Goal: Task Accomplishment & Management: Manage account settings

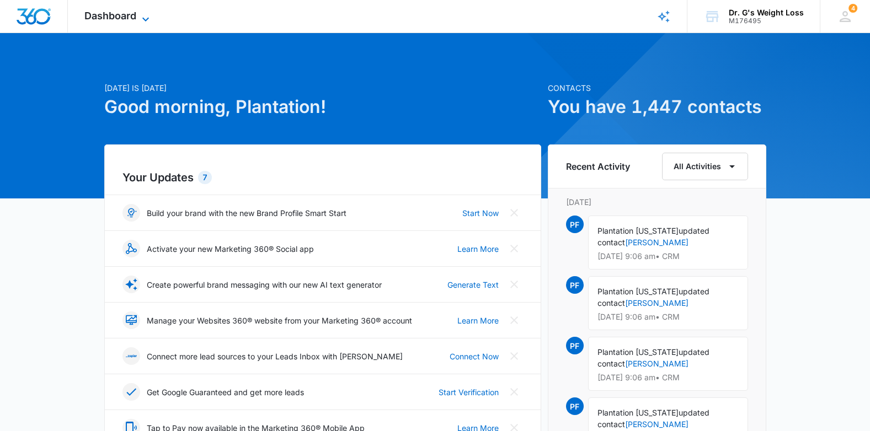
click at [100, 14] on span "Dashboard" at bounding box center [110, 16] width 52 height 12
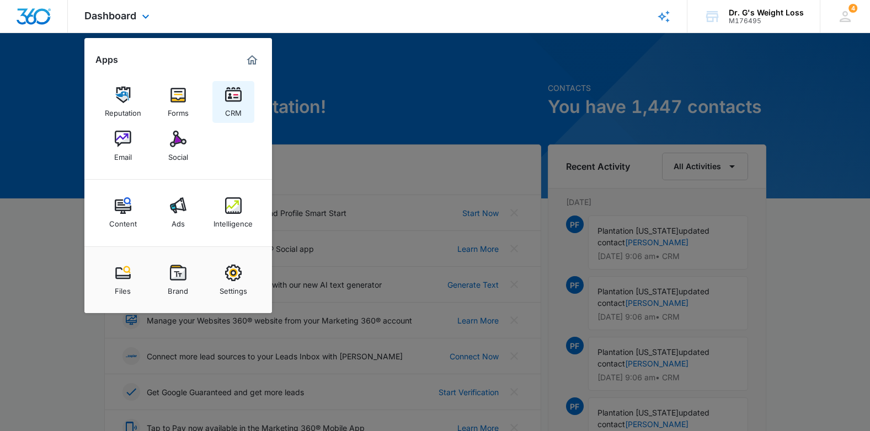
click at [234, 95] on img at bounding box center [233, 95] width 17 height 17
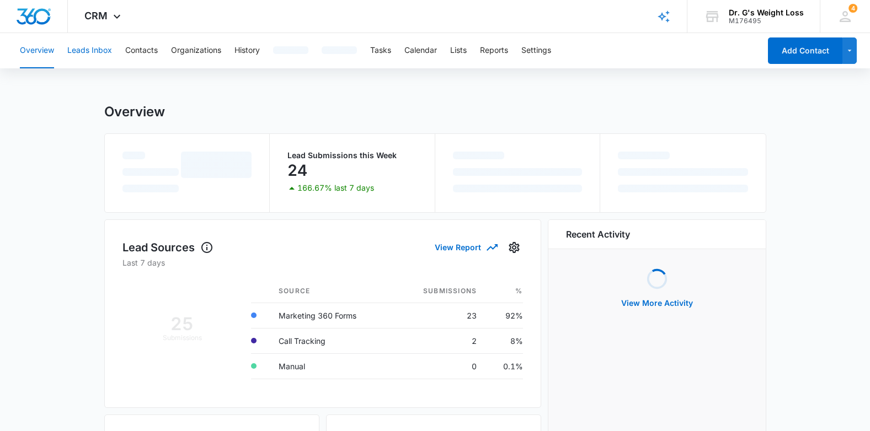
click at [83, 54] on button "Leads Inbox" at bounding box center [89, 50] width 45 height 35
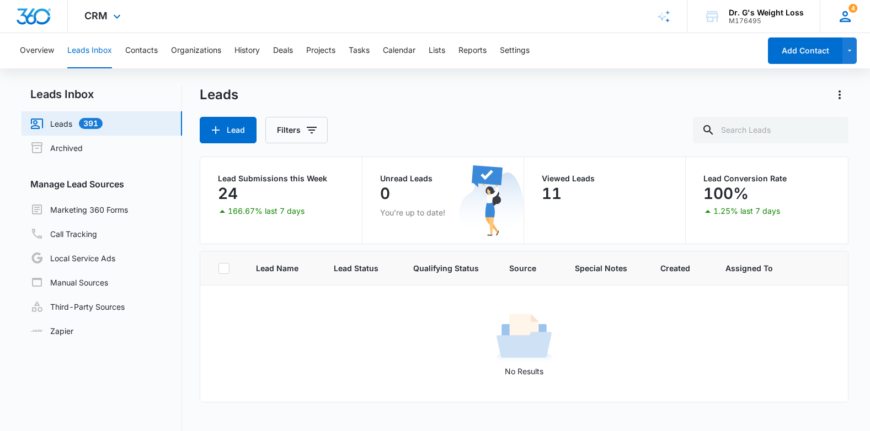
click at [854, 24] on div "4 PF Plantation [US_STATE][GEOGRAPHIC_DATA][EMAIL_ADDRESS][US_STATE][DOMAIN_NAM…" at bounding box center [845, 16] width 50 height 33
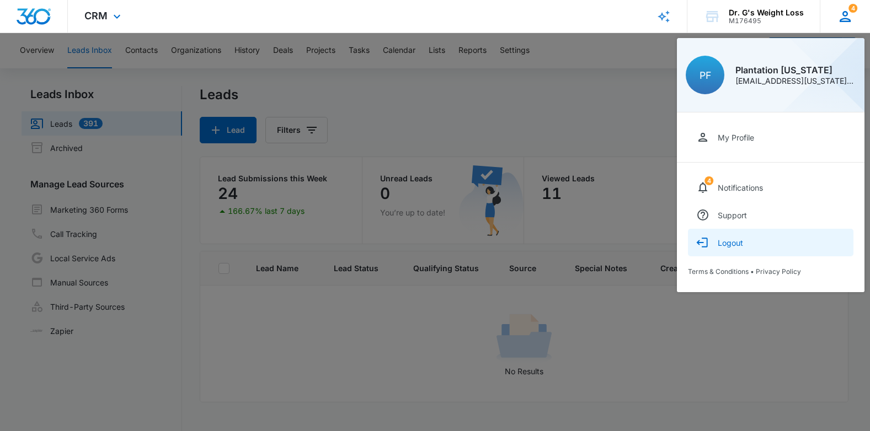
click at [736, 243] on div "Logout" at bounding box center [730, 242] width 25 height 9
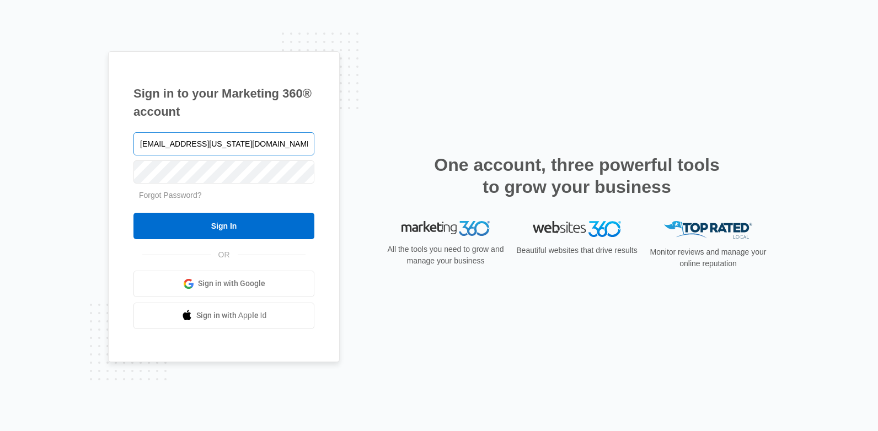
click at [212, 141] on input "Plantation.Florida@drgsweightloss.com" at bounding box center [223, 143] width 181 height 23
type input "deerfield.florida@drgsweightloss.com"
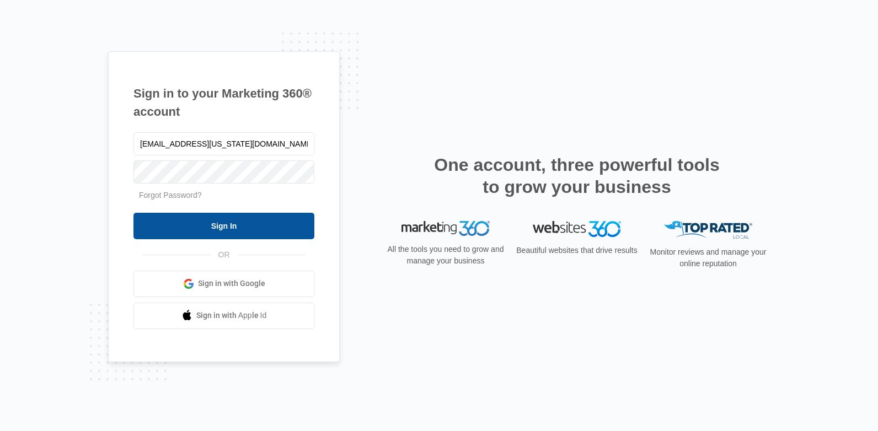
click at [177, 220] on input "Sign In" at bounding box center [223, 226] width 181 height 26
